Goal: Find specific page/section: Find specific page/section

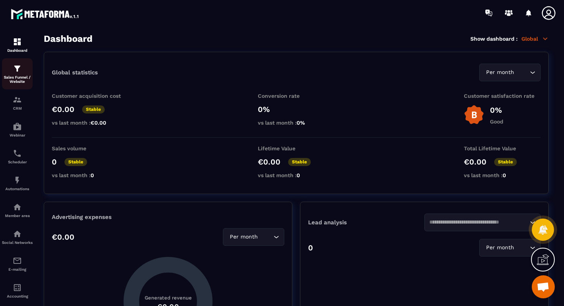
click at [13, 76] on p "Sales Funnel / Website" at bounding box center [17, 79] width 31 height 8
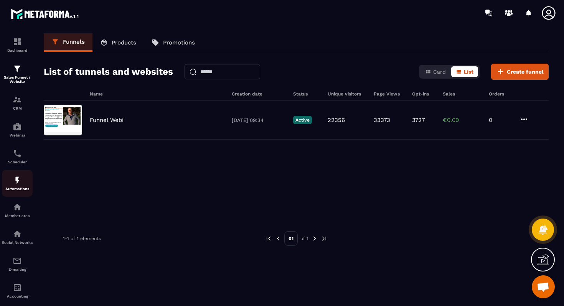
click at [15, 183] on img at bounding box center [17, 180] width 9 height 9
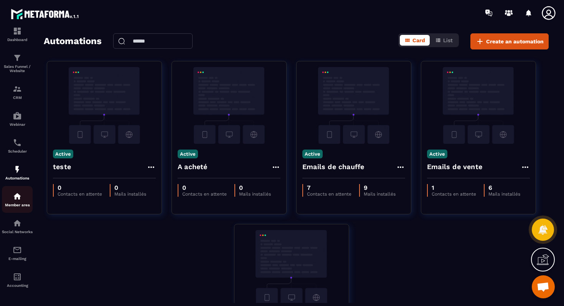
scroll to position [19, 0]
click at [20, 253] on img at bounding box center [17, 249] width 9 height 9
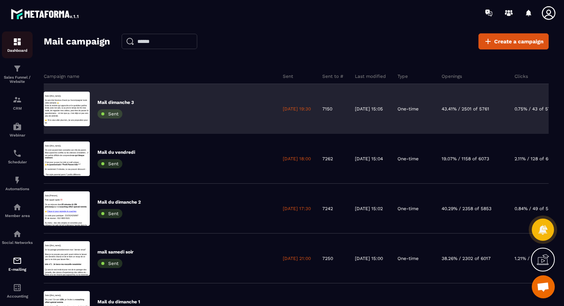
click at [16, 44] on img at bounding box center [17, 41] width 9 height 9
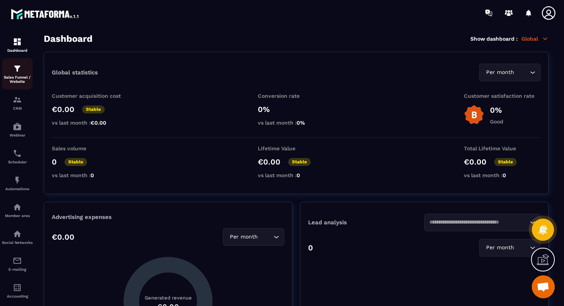
click at [16, 74] on div "Sales Funnel / Website" at bounding box center [17, 74] width 31 height 20
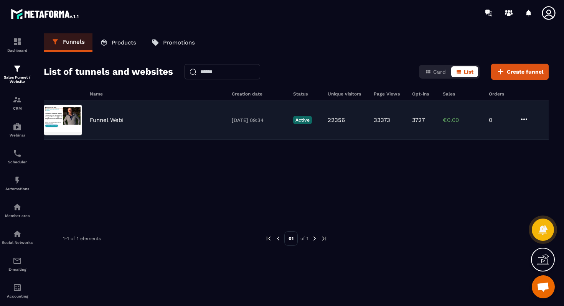
click at [84, 123] on div "Funnel Webi [DATE] 09:34 Active 22356 33373 3727 €0.00 0" at bounding box center [296, 120] width 505 height 39
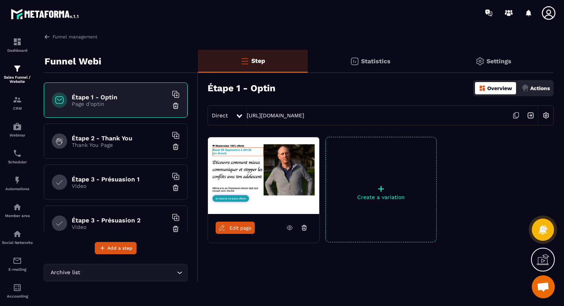
click at [228, 229] on link "Edit page" at bounding box center [235, 228] width 39 height 12
